Goal: Task Accomplishment & Management: Manage account settings

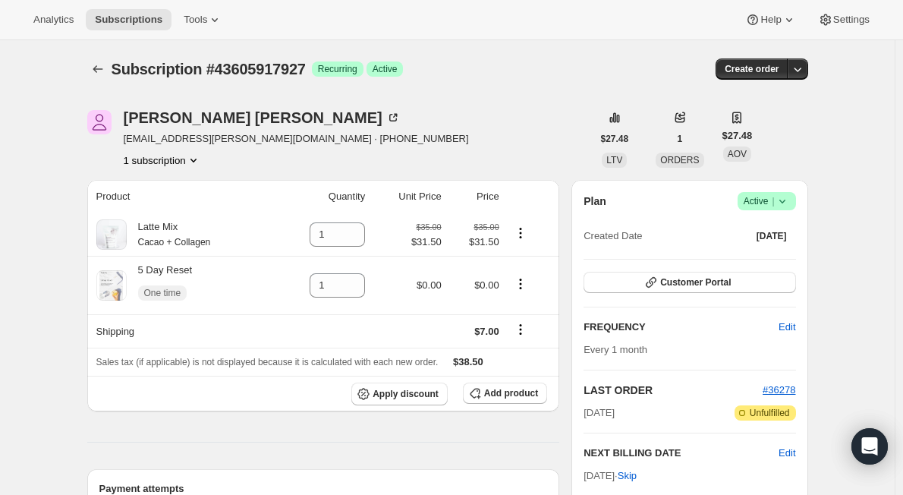
click at [796, 198] on span "Success Active |" at bounding box center [767, 201] width 58 height 18
click at [788, 236] on span "Pause subscription" at bounding box center [769, 230] width 83 height 11
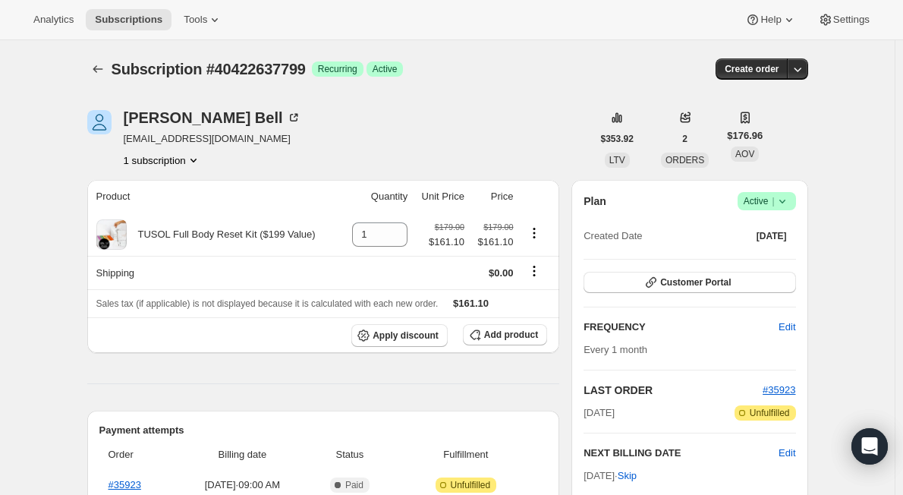
click at [790, 211] on div "Plan Success Active | Created Date [DATE]" at bounding box center [689, 219] width 212 height 55
click at [785, 200] on icon at bounding box center [781, 202] width 6 height 4
click at [790, 231] on span "Pause subscription" at bounding box center [769, 230] width 83 height 11
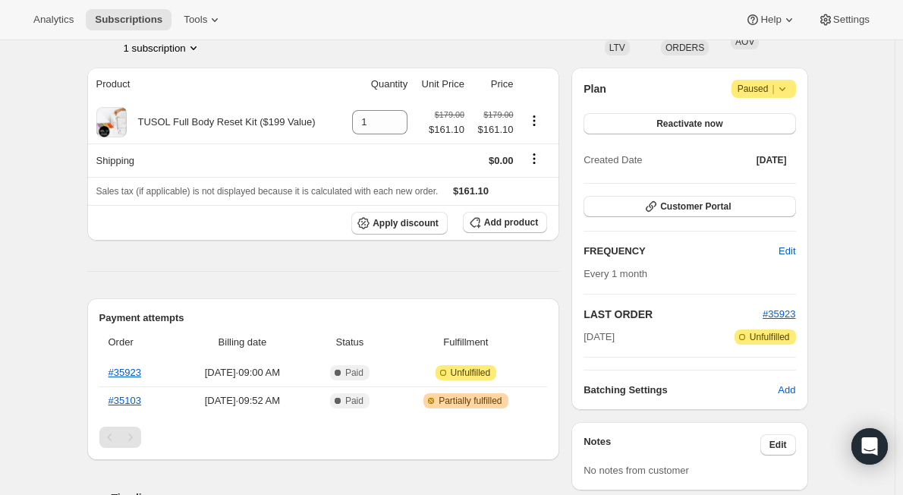
scroll to position [455, 0]
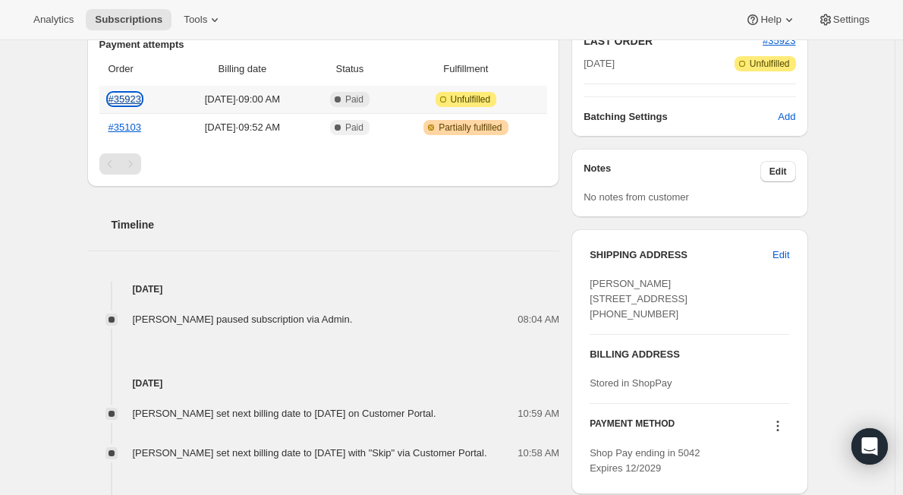
click at [128, 95] on link "#35923" at bounding box center [125, 98] width 33 height 11
